Goal: Task Accomplishment & Management: Manage account settings

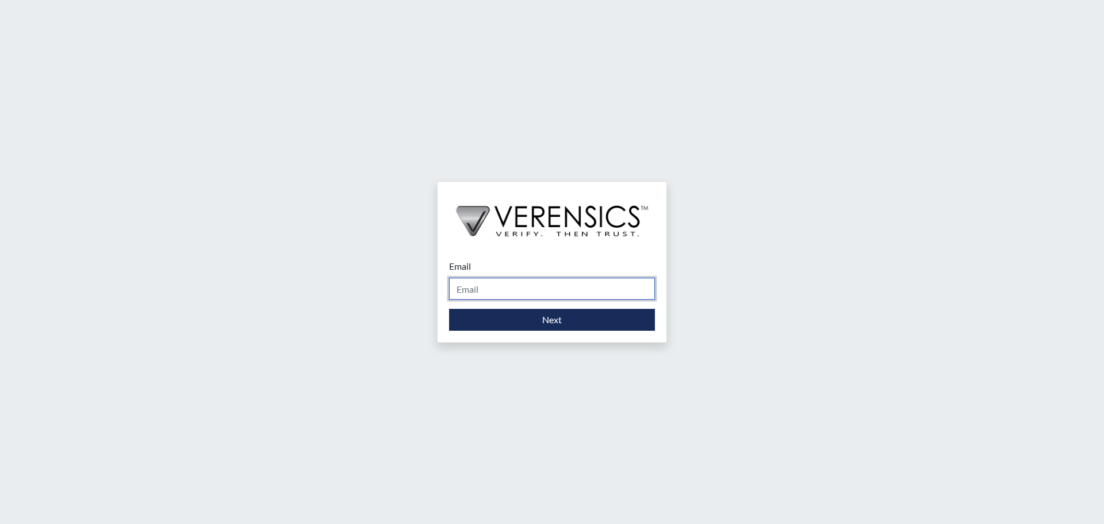
click at [489, 286] on input "Email" at bounding box center [552, 289] width 206 height 22
type input "[PERSON_NAME][EMAIL_ADDRESS][DOMAIN_NAME]"
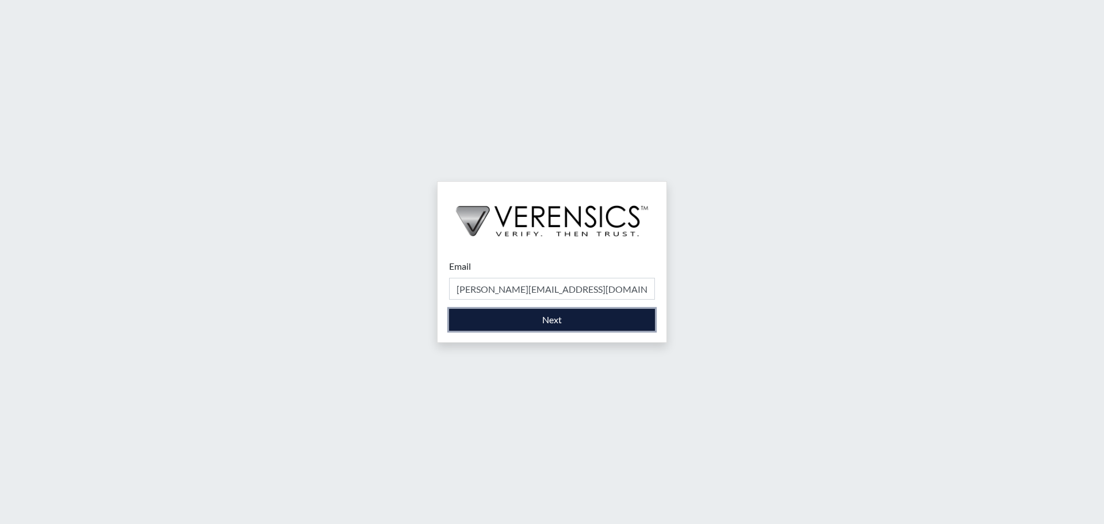
click at [551, 321] on button "Next" at bounding box center [552, 320] width 206 height 22
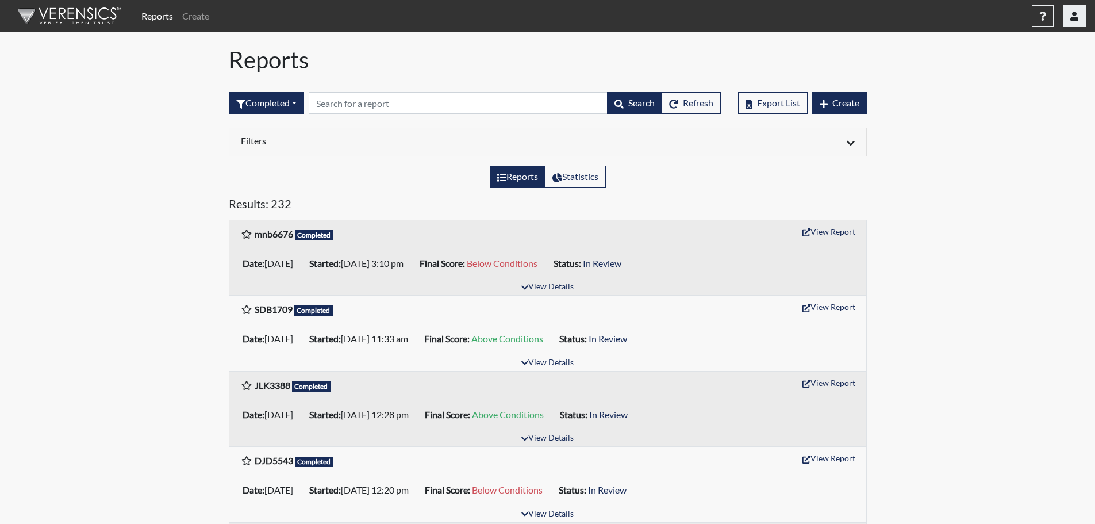
click at [1075, 19] on icon "button" at bounding box center [1075, 15] width 8 height 9
click at [1005, 154] on link "Sign Out" at bounding box center [960, 145] width 252 height 18
